Goal: Find specific page/section: Find specific page/section

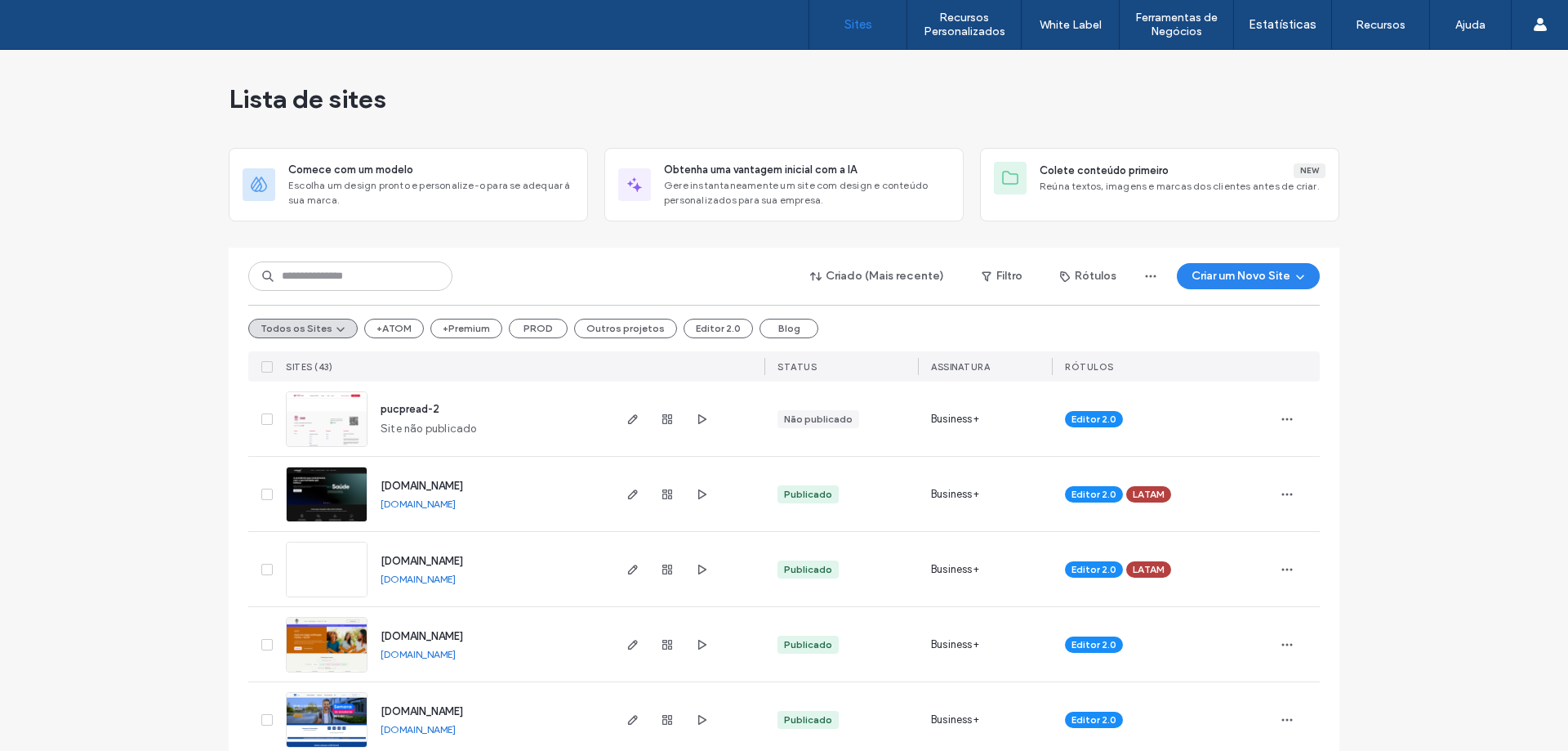
click at [594, 273] on div "Criado (Mais recente) Filtro Rótulos Criar um Novo Site" at bounding box center [783, 276] width 1071 height 31
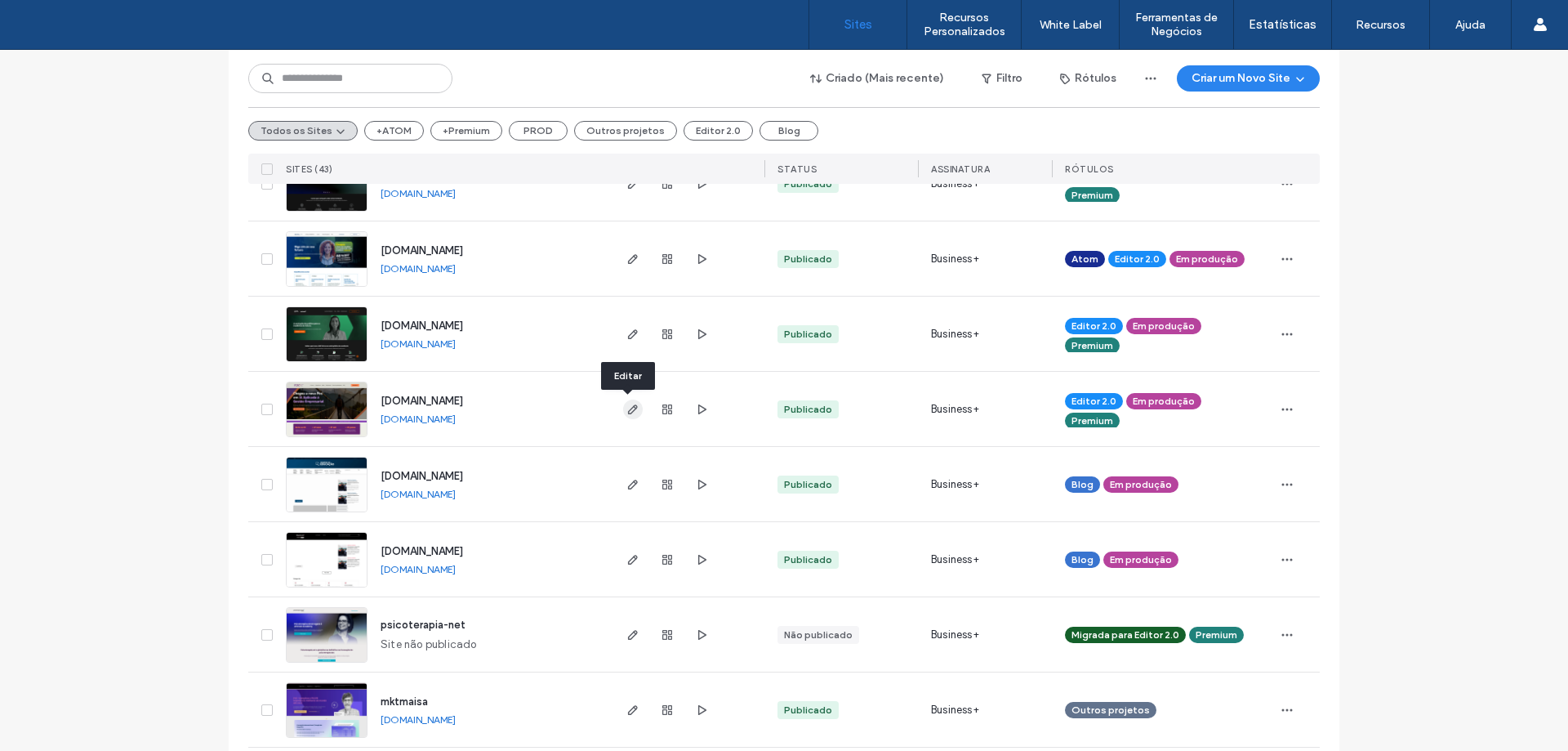
click at [633, 414] on icon "button" at bounding box center [633, 409] width 13 height 13
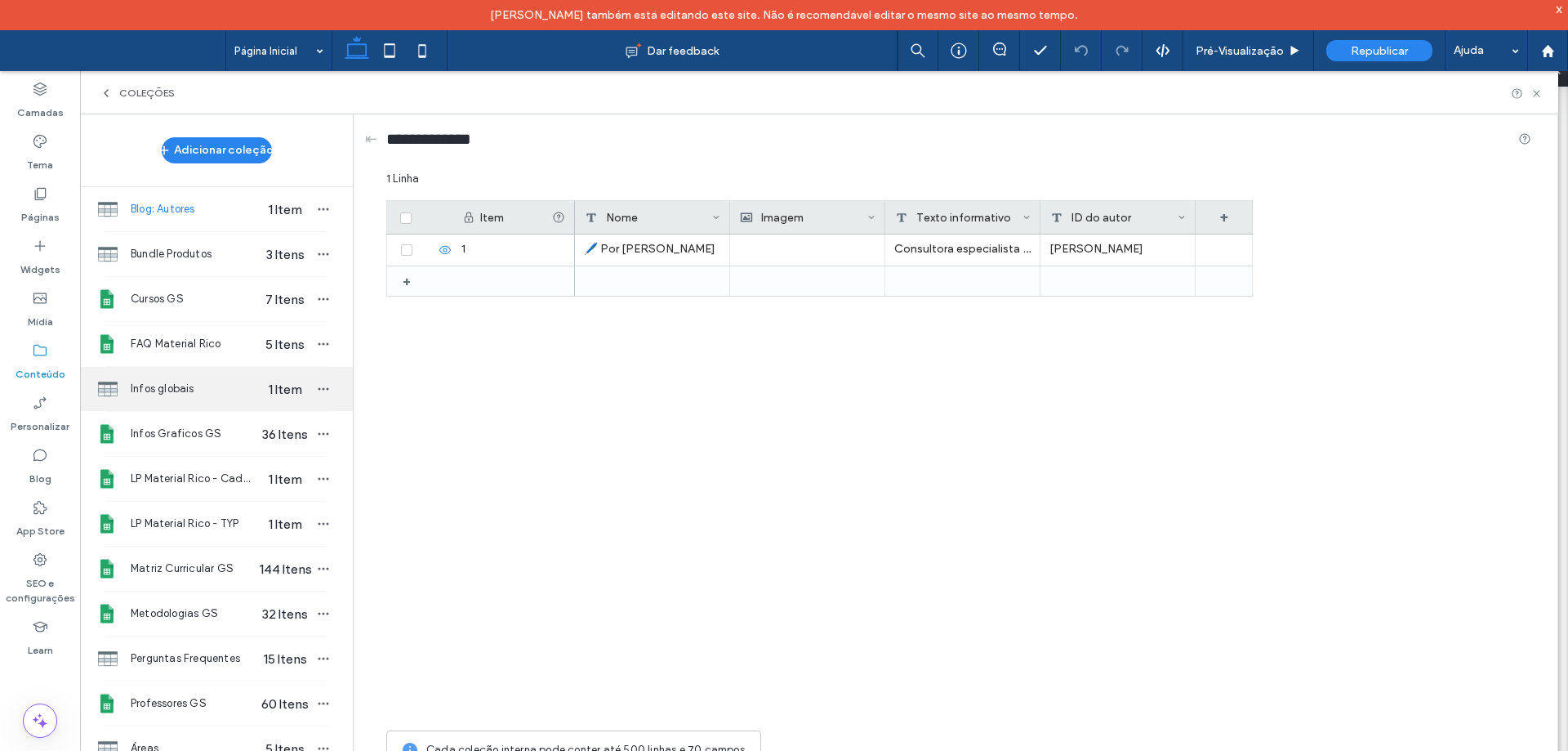
click at [213, 402] on div "Infos globais 1 Item" at bounding box center [216, 388] width 273 height 44
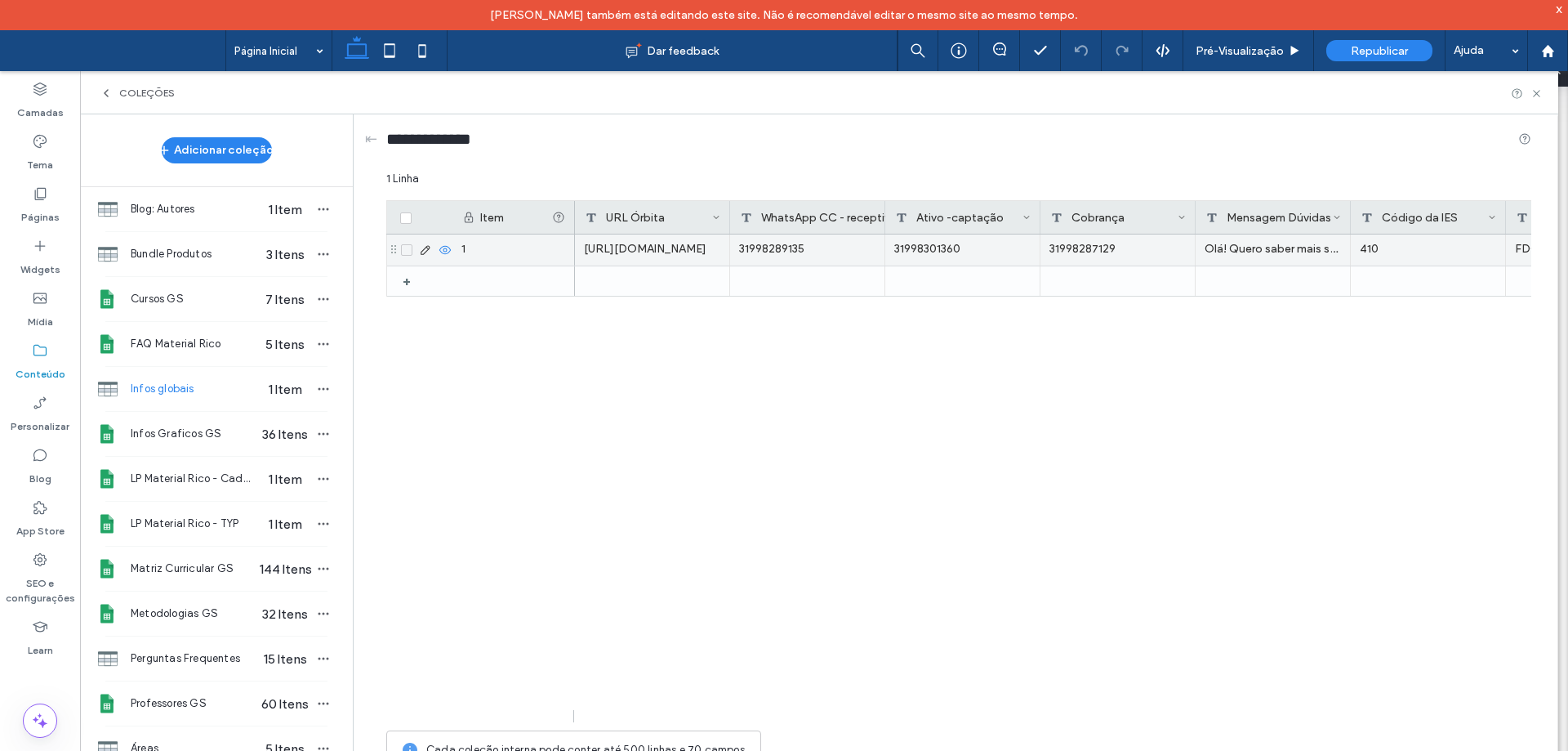
click at [1419, 243] on div "410" at bounding box center [1428, 249] width 155 height 31
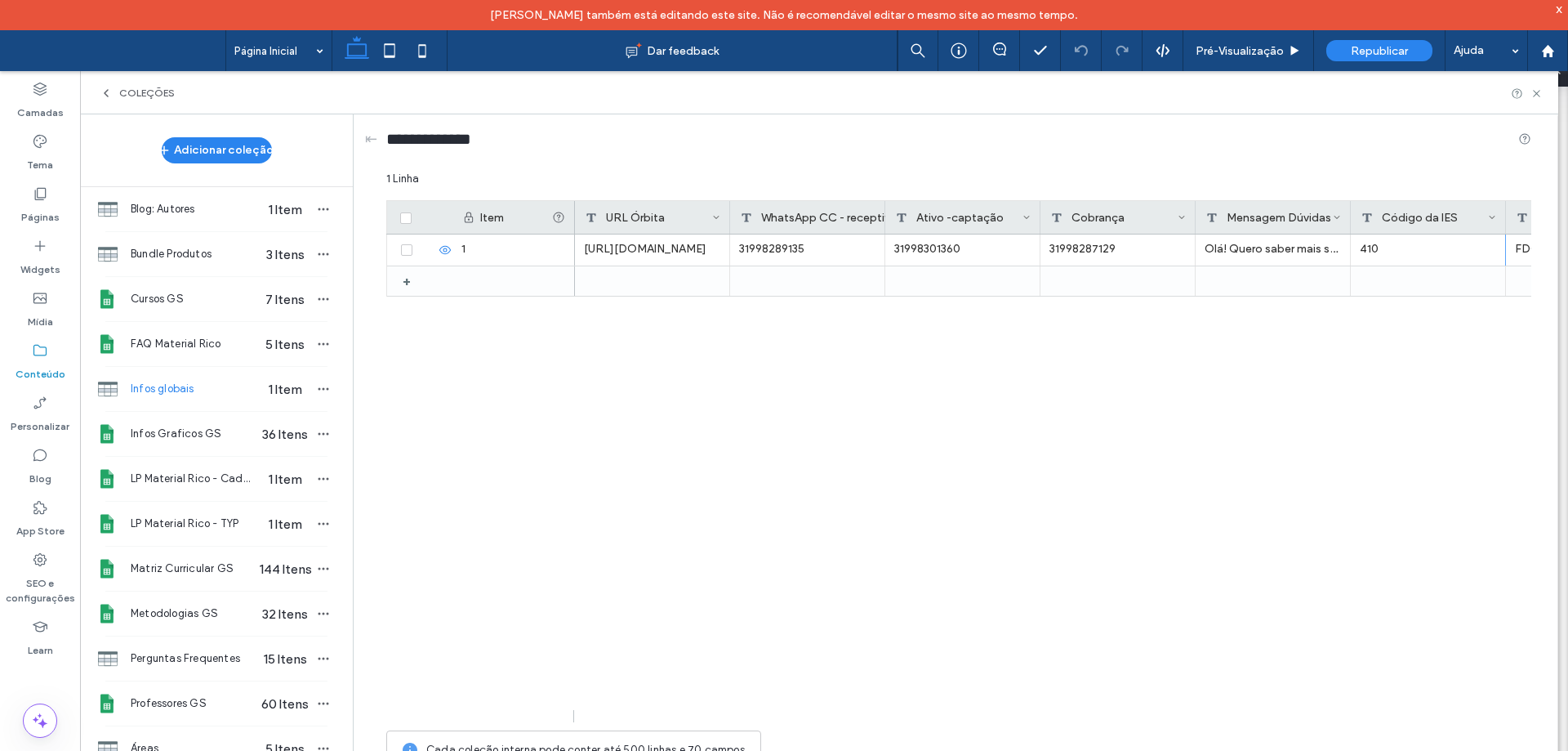
click at [1252, 723] on div "1 Linha Drag here to set row groups Drag here to set column labels Item URL Órb…" at bounding box center [959, 474] width 1145 height 607
